Goal: Task Accomplishment & Management: Use online tool/utility

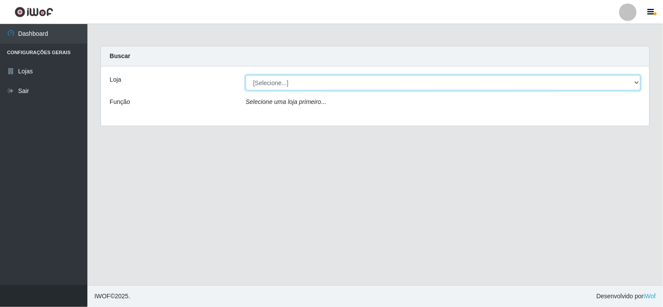
click at [278, 80] on select "[Selecione...] Rede Compras Supermercados - LOJA 6" at bounding box center [443, 82] width 395 height 15
select select "398"
click at [246, 75] on select "[Selecione...] Rede Compras Supermercados - LOJA 6" at bounding box center [443, 82] width 395 height 15
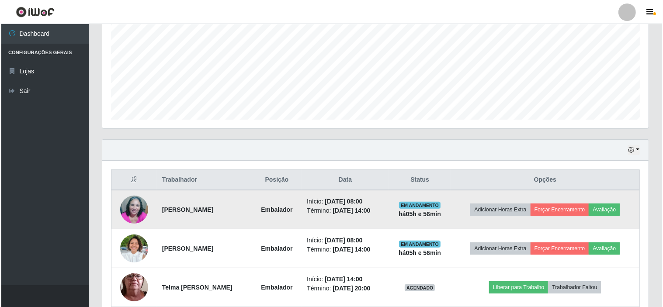
scroll to position [234, 0]
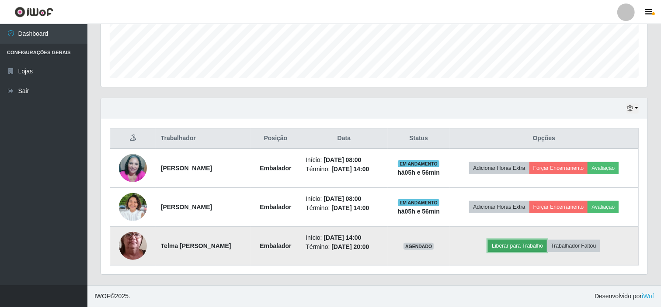
click at [517, 248] on button "Liberar para Trabalho" at bounding box center [517, 246] width 59 height 12
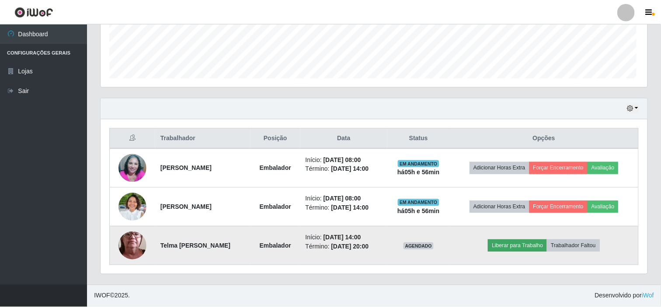
scroll to position [181, 541]
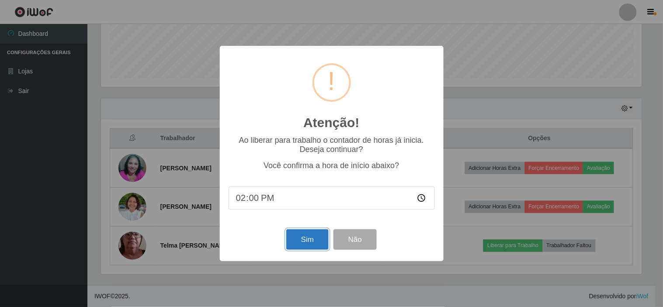
click at [313, 237] on button "Sim" at bounding box center [307, 239] width 42 height 21
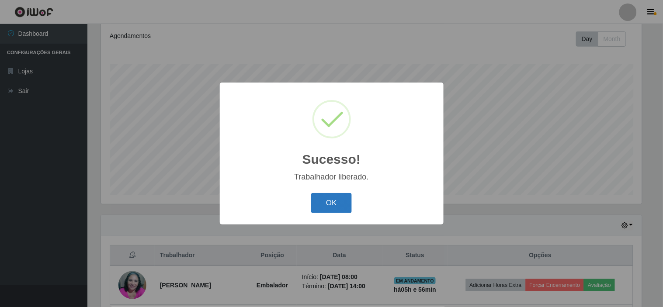
click at [323, 201] on button "OK" at bounding box center [331, 203] width 41 height 21
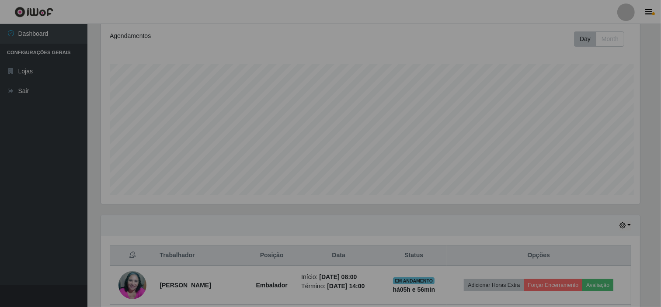
scroll to position [181, 546]
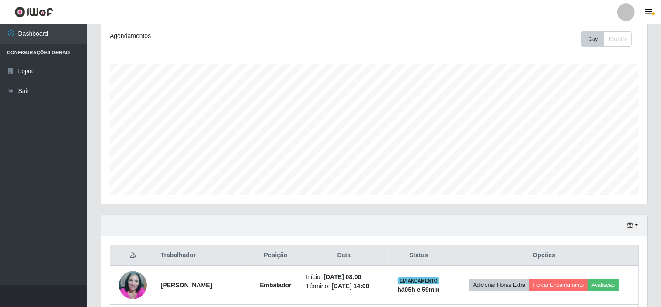
click at [512, 60] on div "Agendamentos Day Month 15/08 Agendamentos 20" at bounding box center [374, 113] width 546 height 181
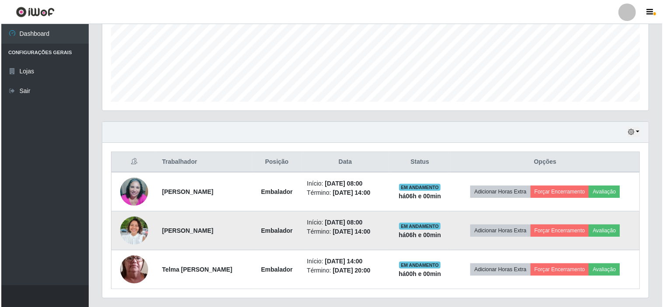
scroll to position [234, 0]
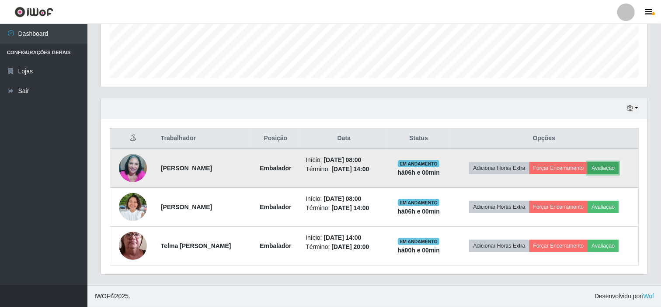
click at [612, 167] on button "Avaliação" at bounding box center [603, 168] width 31 height 12
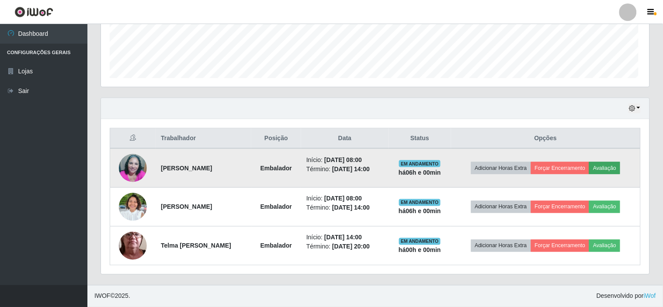
scroll to position [181, 541]
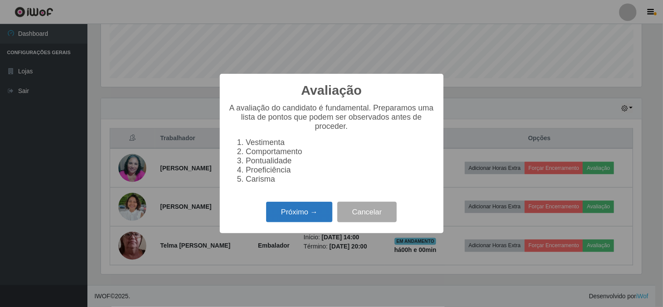
click at [316, 212] on button "Próximo →" at bounding box center [299, 212] width 66 height 21
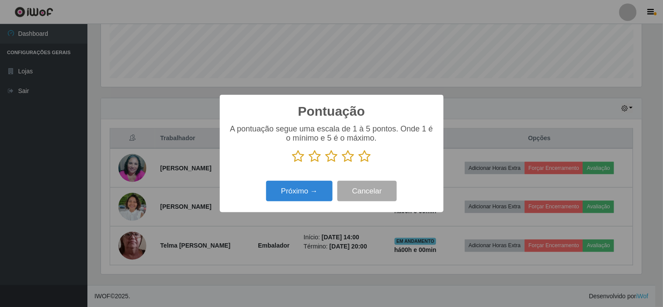
click at [368, 152] on icon at bounding box center [365, 156] width 12 height 13
click at [359, 163] on input "radio" at bounding box center [359, 163] width 0 height 0
click at [316, 192] on button "Próximo →" at bounding box center [299, 191] width 66 height 21
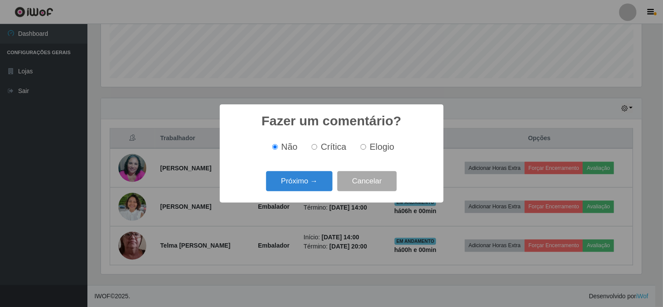
click at [365, 149] on input "Elogio" at bounding box center [364, 147] width 6 height 6
radio input "true"
click at [313, 178] on button "Próximo →" at bounding box center [299, 181] width 66 height 21
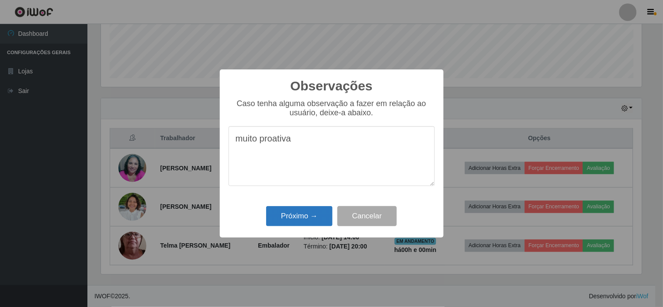
type textarea "muito proativa"
click at [310, 213] on button "Próximo →" at bounding box center [299, 216] width 66 height 21
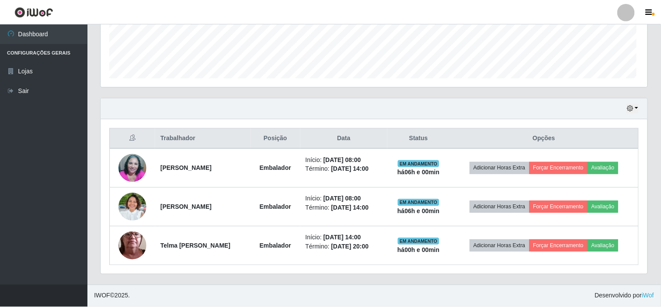
scroll to position [181, 546]
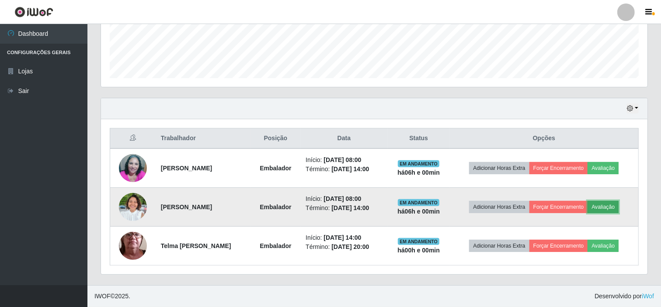
click at [611, 208] on button "Avaliação" at bounding box center [603, 207] width 31 height 12
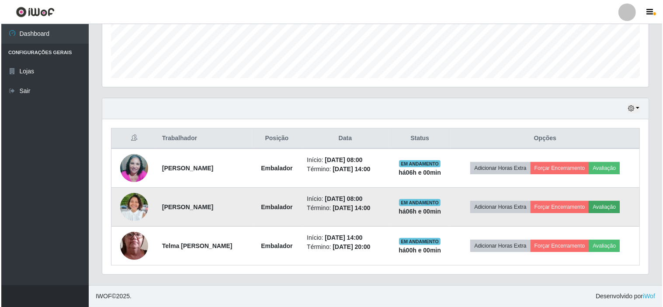
scroll to position [181, 541]
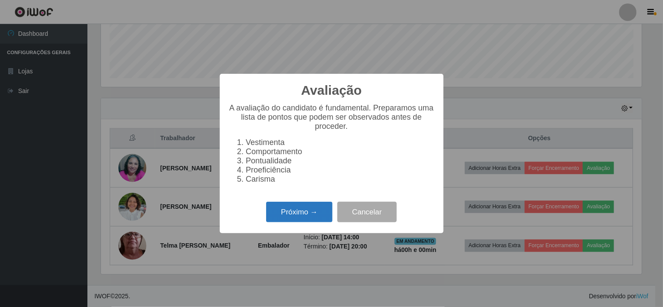
click at [296, 210] on button "Próximo →" at bounding box center [299, 212] width 66 height 21
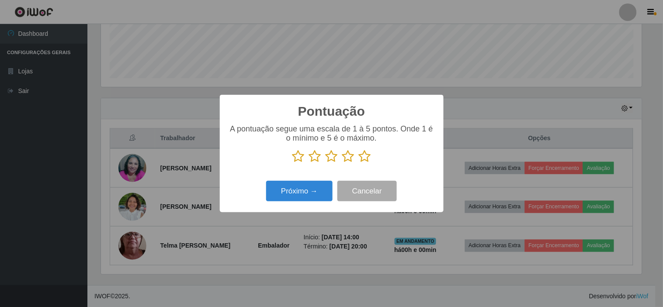
click at [362, 155] on icon at bounding box center [365, 156] width 12 height 13
click at [359, 163] on input "radio" at bounding box center [359, 163] width 0 height 0
click at [321, 184] on button "Próximo →" at bounding box center [299, 191] width 66 height 21
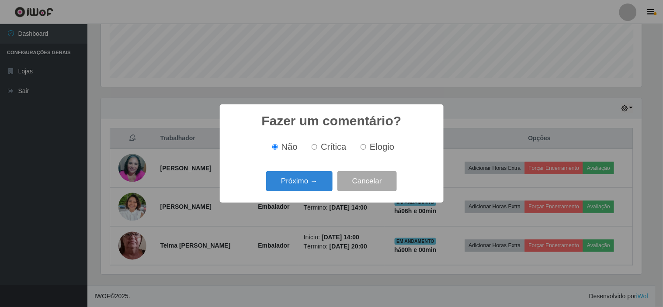
click at [375, 147] on span "Elogio" at bounding box center [382, 147] width 24 height 10
click at [366, 147] on input "Elogio" at bounding box center [364, 147] width 6 height 6
radio input "true"
click at [320, 181] on button "Próximo →" at bounding box center [299, 181] width 66 height 21
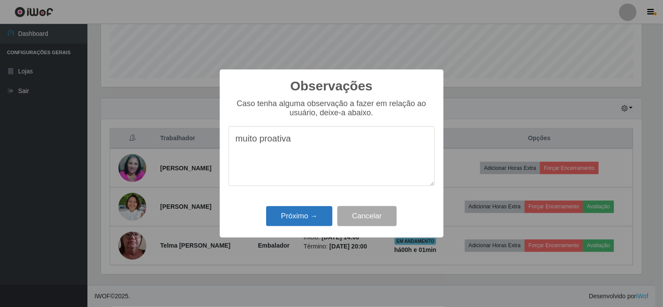
type textarea "muito proativa"
click at [295, 218] on button "Próximo →" at bounding box center [299, 216] width 66 height 21
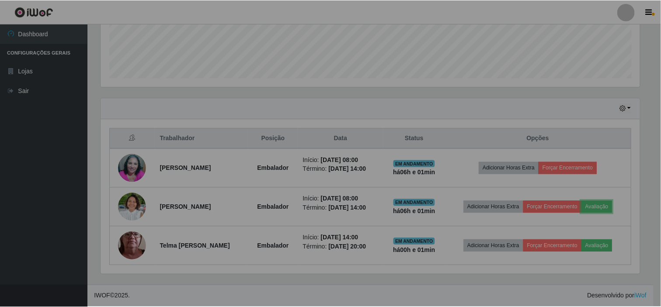
scroll to position [181, 546]
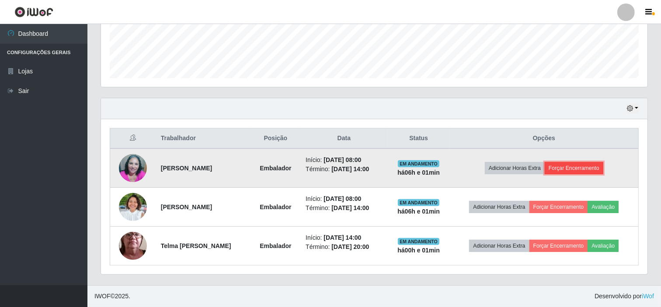
click at [571, 165] on button "Forçar Encerramento" at bounding box center [574, 168] width 59 height 12
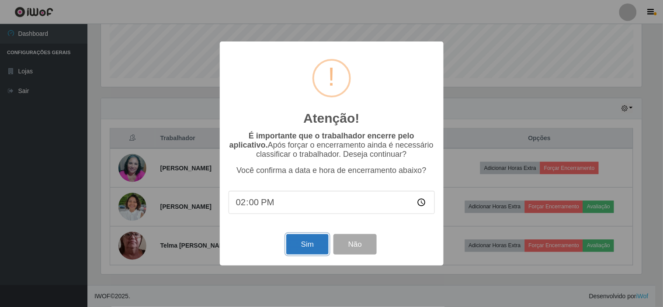
click at [313, 243] on button "Sim" at bounding box center [307, 244] width 42 height 21
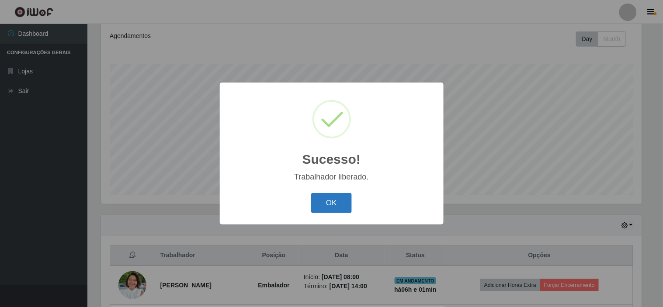
click at [341, 200] on button "OK" at bounding box center [331, 203] width 41 height 21
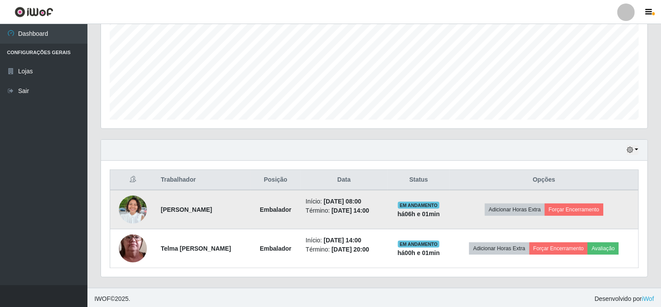
scroll to position [195, 0]
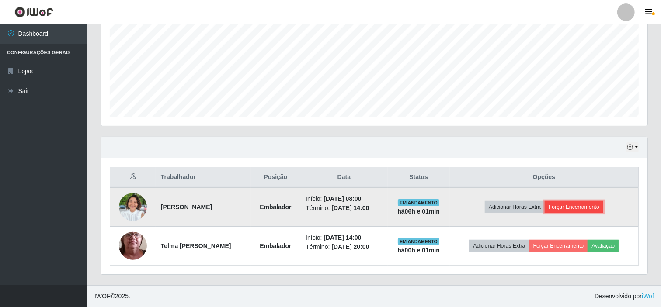
click at [579, 207] on button "Forçar Encerramento" at bounding box center [574, 207] width 59 height 12
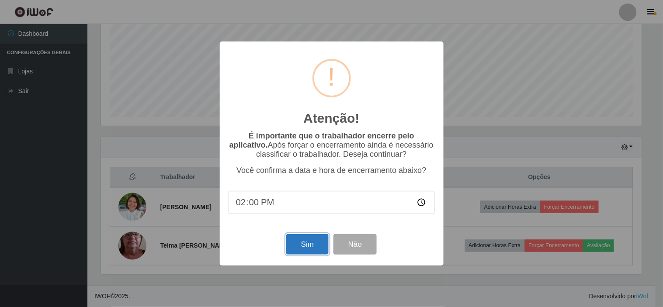
click at [311, 242] on button "Sim" at bounding box center [307, 244] width 42 height 21
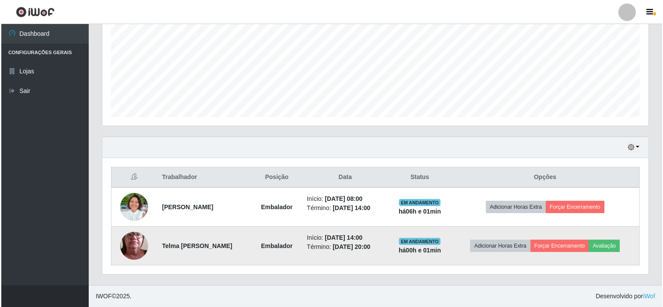
scroll to position [0, 0]
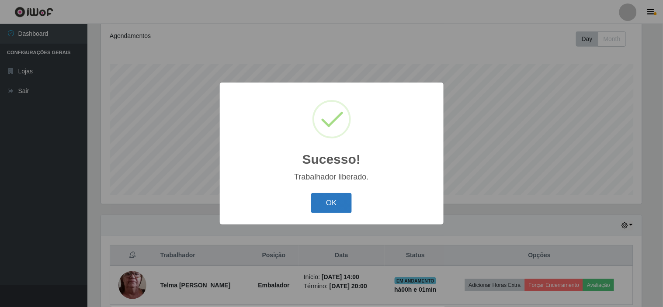
click at [322, 206] on button "OK" at bounding box center [331, 203] width 41 height 21
